Goal: Information Seeking & Learning: Learn about a topic

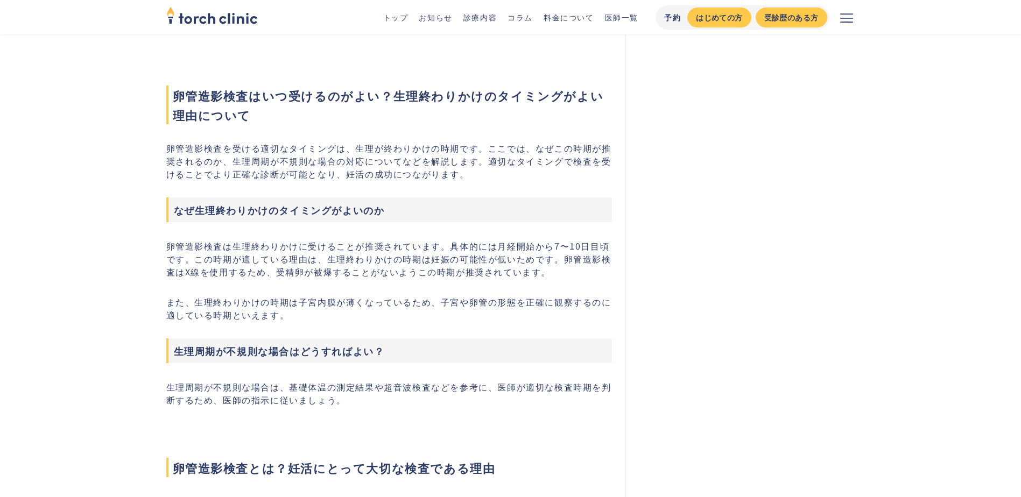
scroll to position [502, 0]
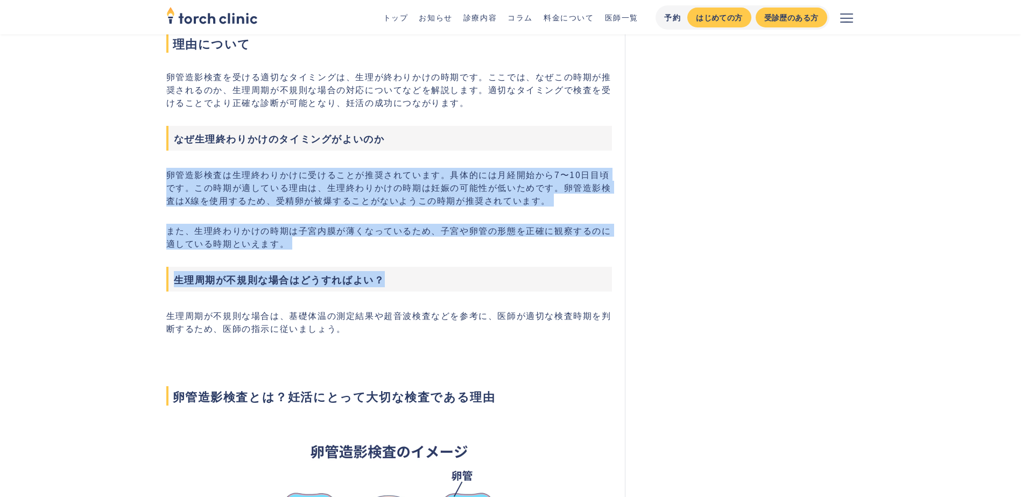
drag, startPoint x: 399, startPoint y: 131, endPoint x: 494, endPoint y: 272, distance: 170.0
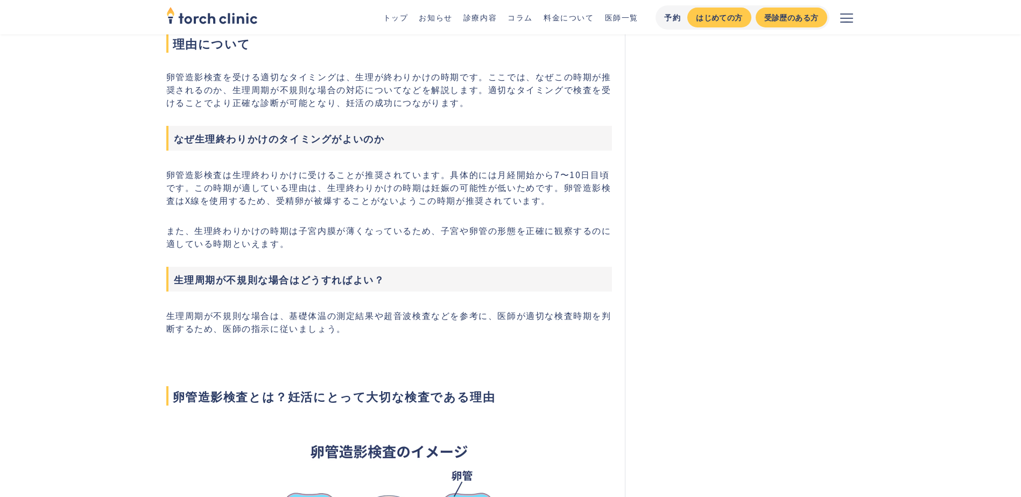
drag, startPoint x: 494, startPoint y: 272, endPoint x: 464, endPoint y: 342, distance: 76.2
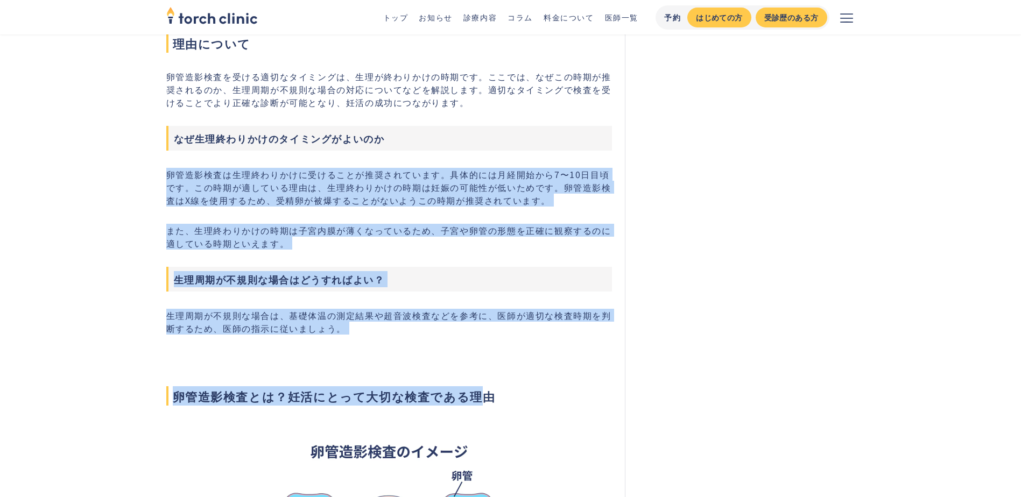
drag, startPoint x: 471, startPoint y: 328, endPoint x: 435, endPoint y: 128, distance: 203.4
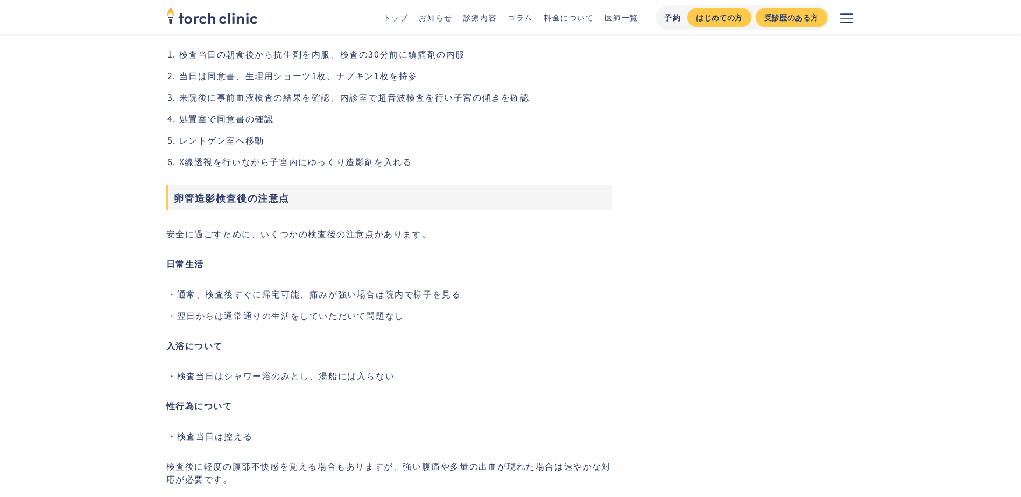
scroll to position [2869, 0]
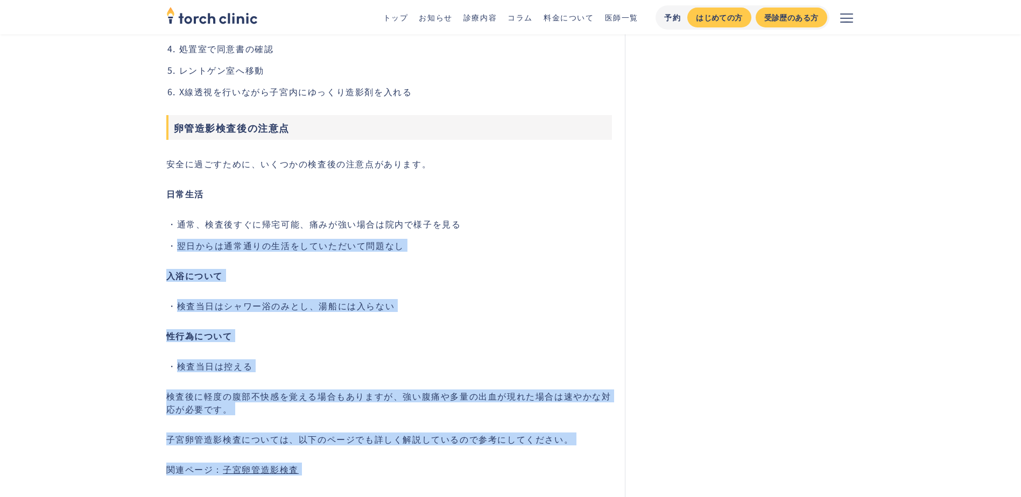
drag, startPoint x: 546, startPoint y: 221, endPoint x: 659, endPoint y: 381, distance: 196.9
drag, startPoint x: 659, startPoint y: 381, endPoint x: 621, endPoint y: 380, distance: 37.7
drag, startPoint x: 634, startPoint y: 383, endPoint x: 559, endPoint y: 231, distance: 169.4
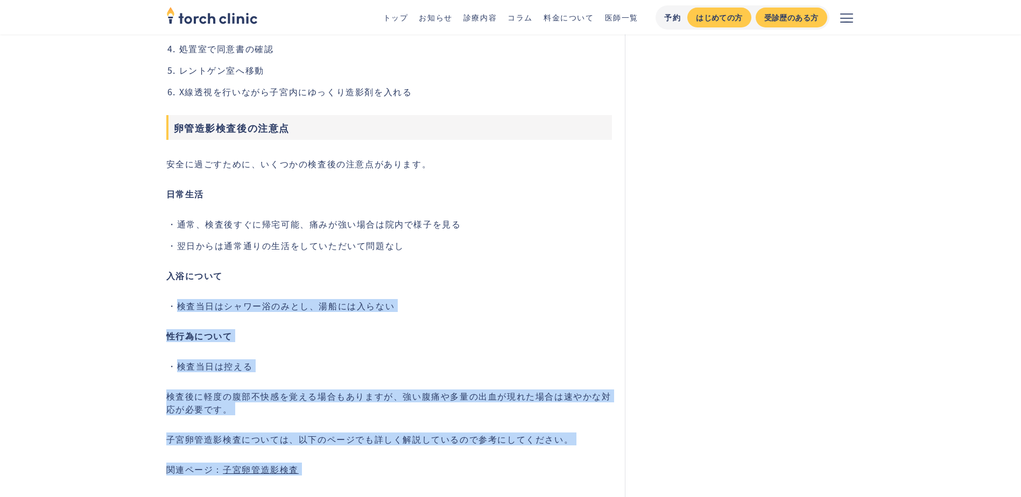
drag, startPoint x: 559, startPoint y: 231, endPoint x: 552, endPoint y: 335, distance: 104.1
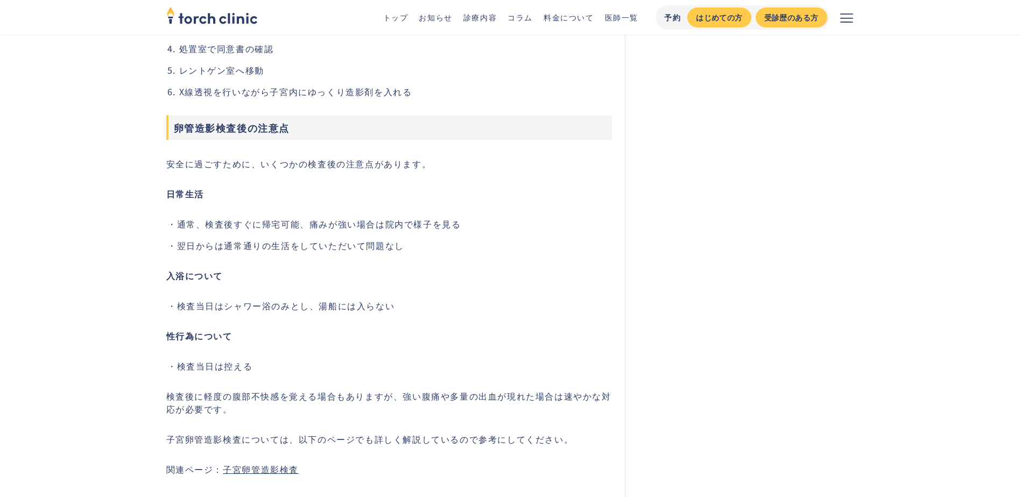
scroll to position [3157, 0]
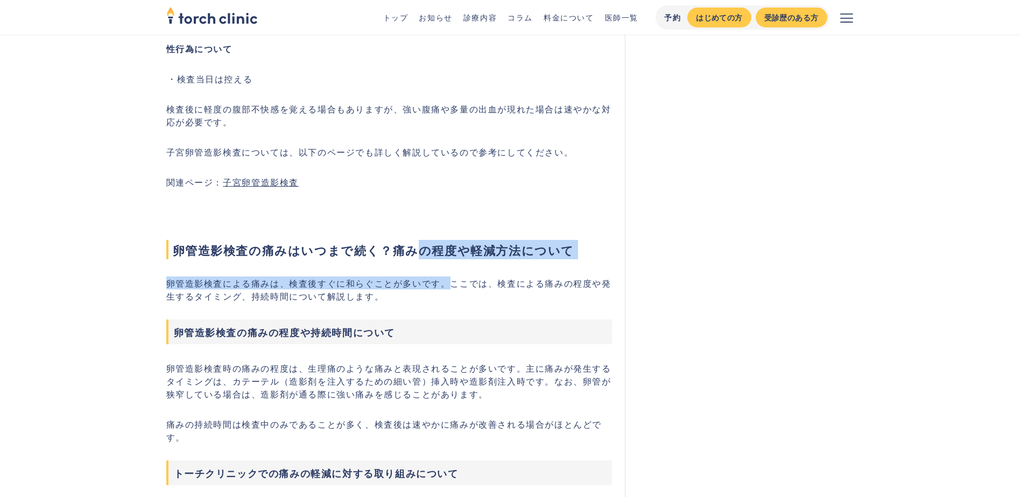
drag, startPoint x: 415, startPoint y: 212, endPoint x: 447, endPoint y: 277, distance: 72.2
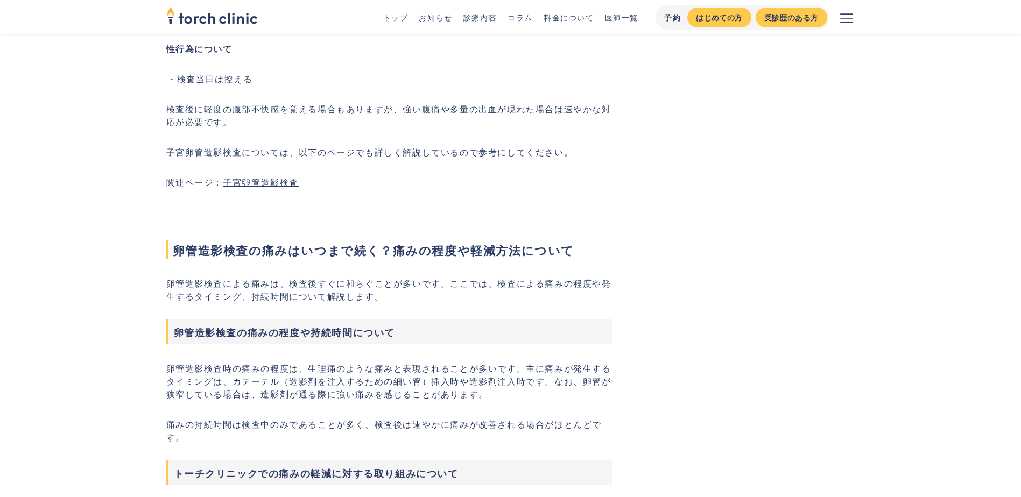
drag, startPoint x: 447, startPoint y: 277, endPoint x: 445, endPoint y: 346, distance: 69.4
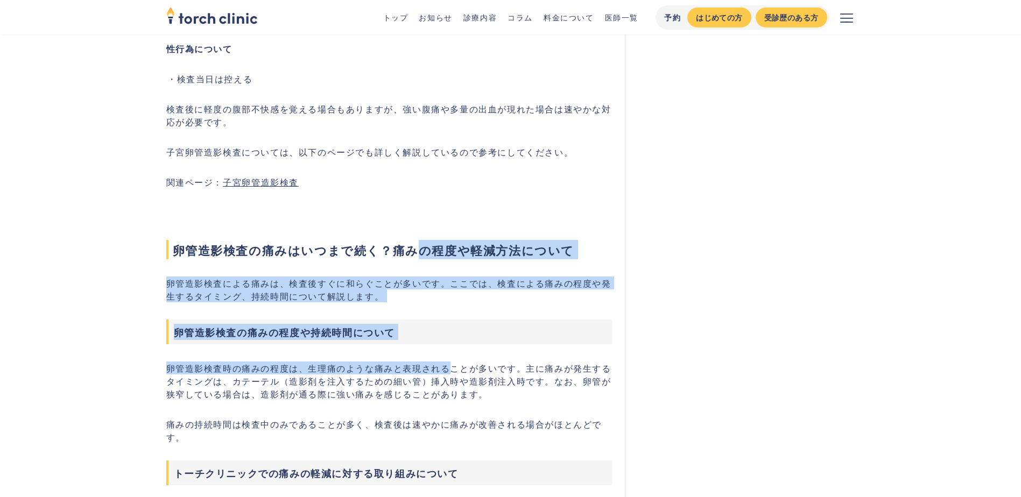
drag, startPoint x: 455, startPoint y: 346, endPoint x: 409, endPoint y: 203, distance: 149.6
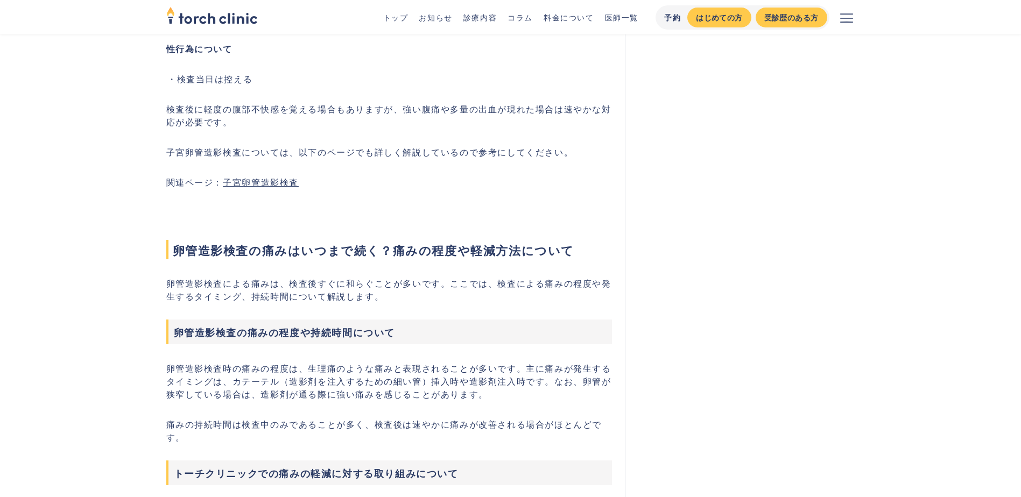
drag, startPoint x: 409, startPoint y: 203, endPoint x: 437, endPoint y: 381, distance: 179.7
click at [432, 381] on p "卵管造影検査時の痛みの程度は、生理痛のような痛みと表現されることが多いです。主に痛みが発生するタイミングは、カテーテル（造影剤を注入するための細い管）挿入時や…" at bounding box center [389, 381] width 446 height 39
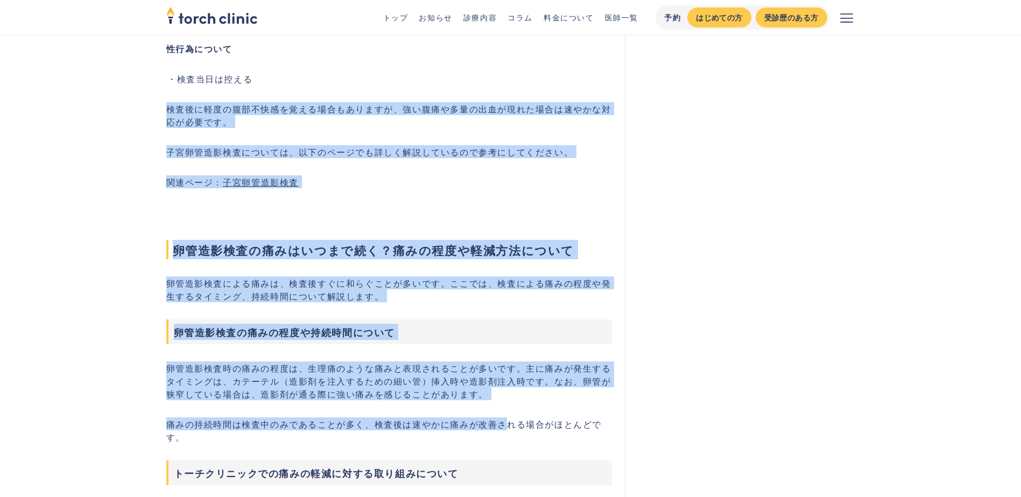
drag, startPoint x: 503, startPoint y: 402, endPoint x: 104, endPoint y: 94, distance: 504.3
drag, startPoint x: 104, startPoint y: 94, endPoint x: 118, endPoint y: 121, distance: 30.1
drag, startPoint x: 135, startPoint y: 70, endPoint x: 356, endPoint y: 419, distance: 412.1
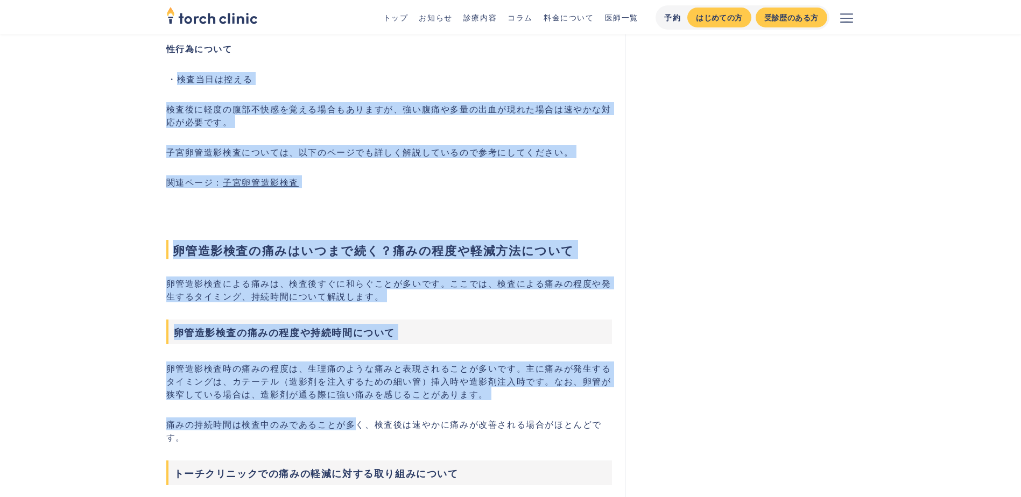
drag, startPoint x: 356, startPoint y: 419, endPoint x: 342, endPoint y: 414, distance: 14.8
click at [342, 422] on p "痛みの持続時間は検査中のみであることが多く、検査後は速やかに痛みが改善される場合がほとんどです。" at bounding box center [389, 431] width 446 height 26
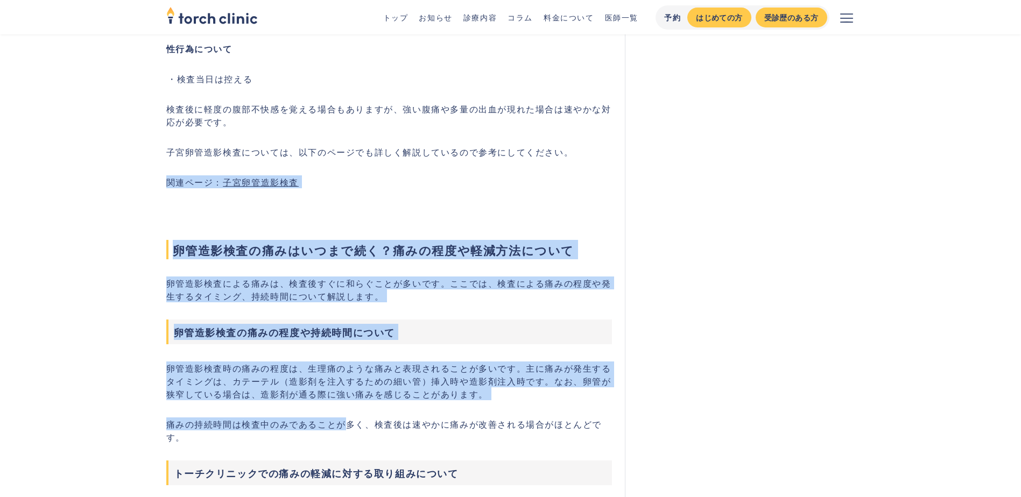
drag, startPoint x: 342, startPoint y: 414, endPoint x: 111, endPoint y: 125, distance: 369.1
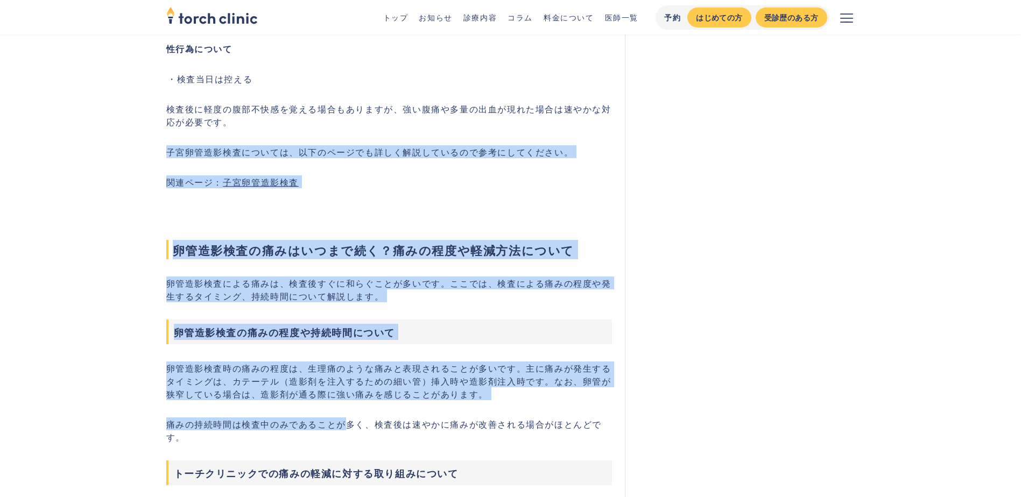
click at [170, 244] on span "卵管造影検査の痛みはいつまで続く？痛みの程度や軽減方法について" at bounding box center [389, 249] width 446 height 19
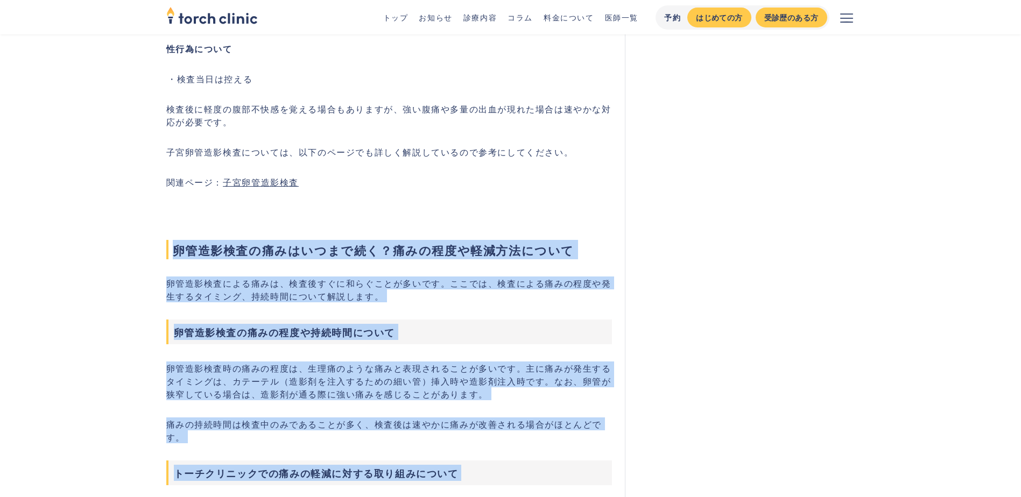
drag, startPoint x: 134, startPoint y: 196, endPoint x: 348, endPoint y: 475, distance: 351.9
drag, startPoint x: 348, startPoint y: 475, endPoint x: 262, endPoint y: 442, distance: 92.3
drag, startPoint x: 262, startPoint y: 442, endPoint x: 87, endPoint y: 184, distance: 311.8
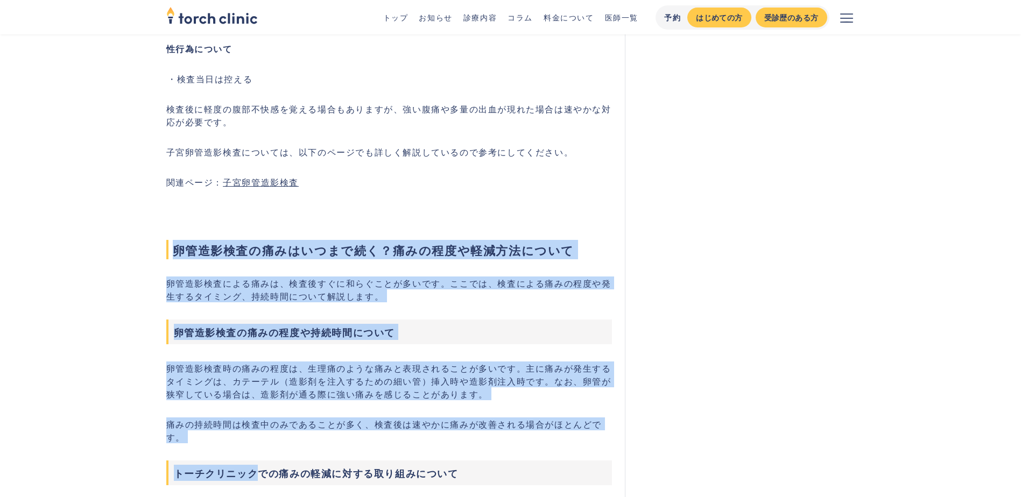
drag, startPoint x: 87, startPoint y: 184, endPoint x: 173, endPoint y: 307, distance: 150.2
click at [173, 320] on h3 "卵管造影検査の痛みの程度や持続時間について" at bounding box center [389, 332] width 446 height 25
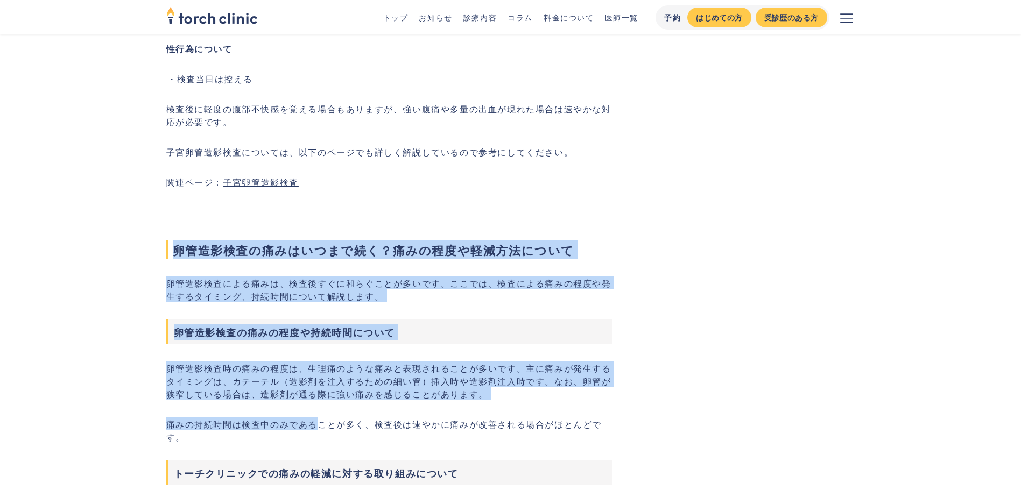
drag, startPoint x: 131, startPoint y: 213, endPoint x: 325, endPoint y: 399, distance: 269.0
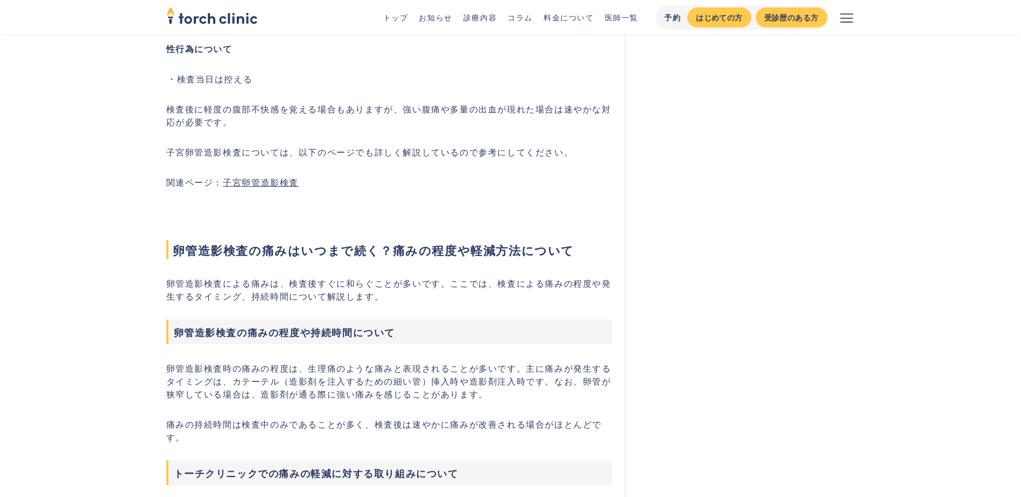
drag, startPoint x: 325, startPoint y: 399, endPoint x: 270, endPoint y: 425, distance: 61.4
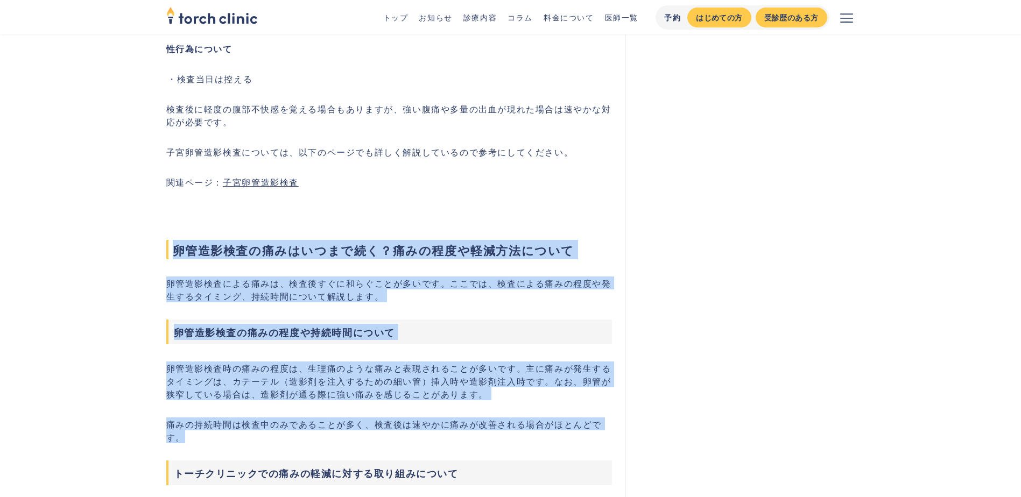
drag, startPoint x: 255, startPoint y: 397, endPoint x: 116, endPoint y: 192, distance: 247.9
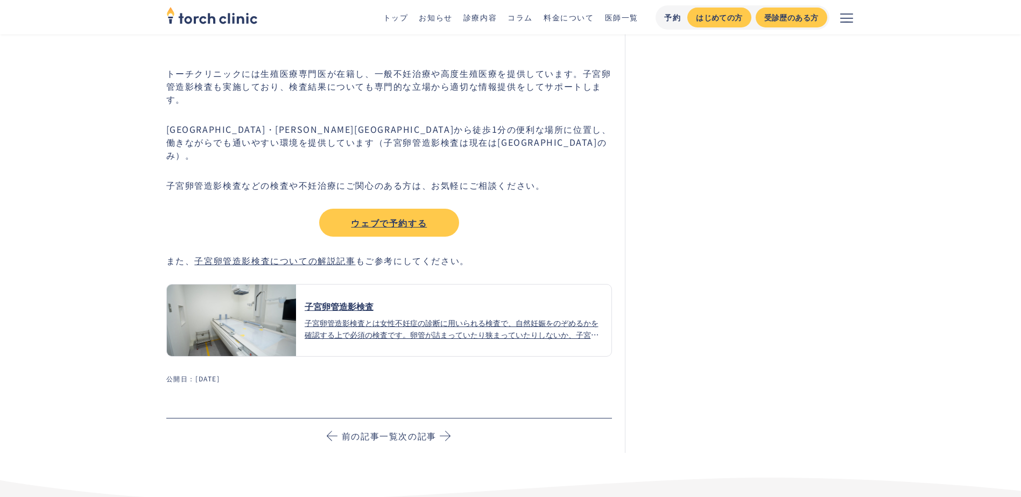
scroll to position [4591, 0]
